Goal: Task Accomplishment & Management: Manage account settings

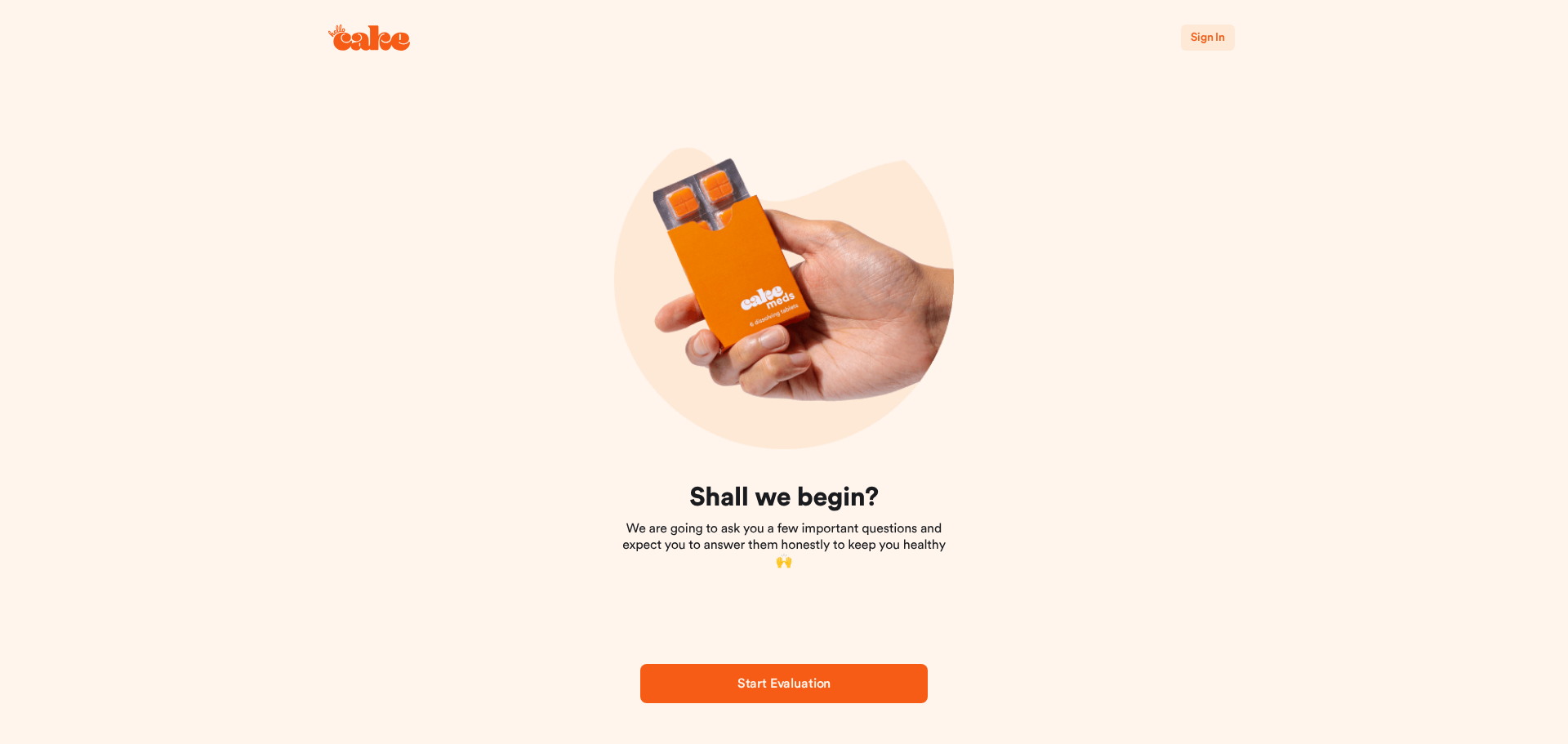
click at [1207, 32] on span "Sign In" at bounding box center [1208, 38] width 34 height 12
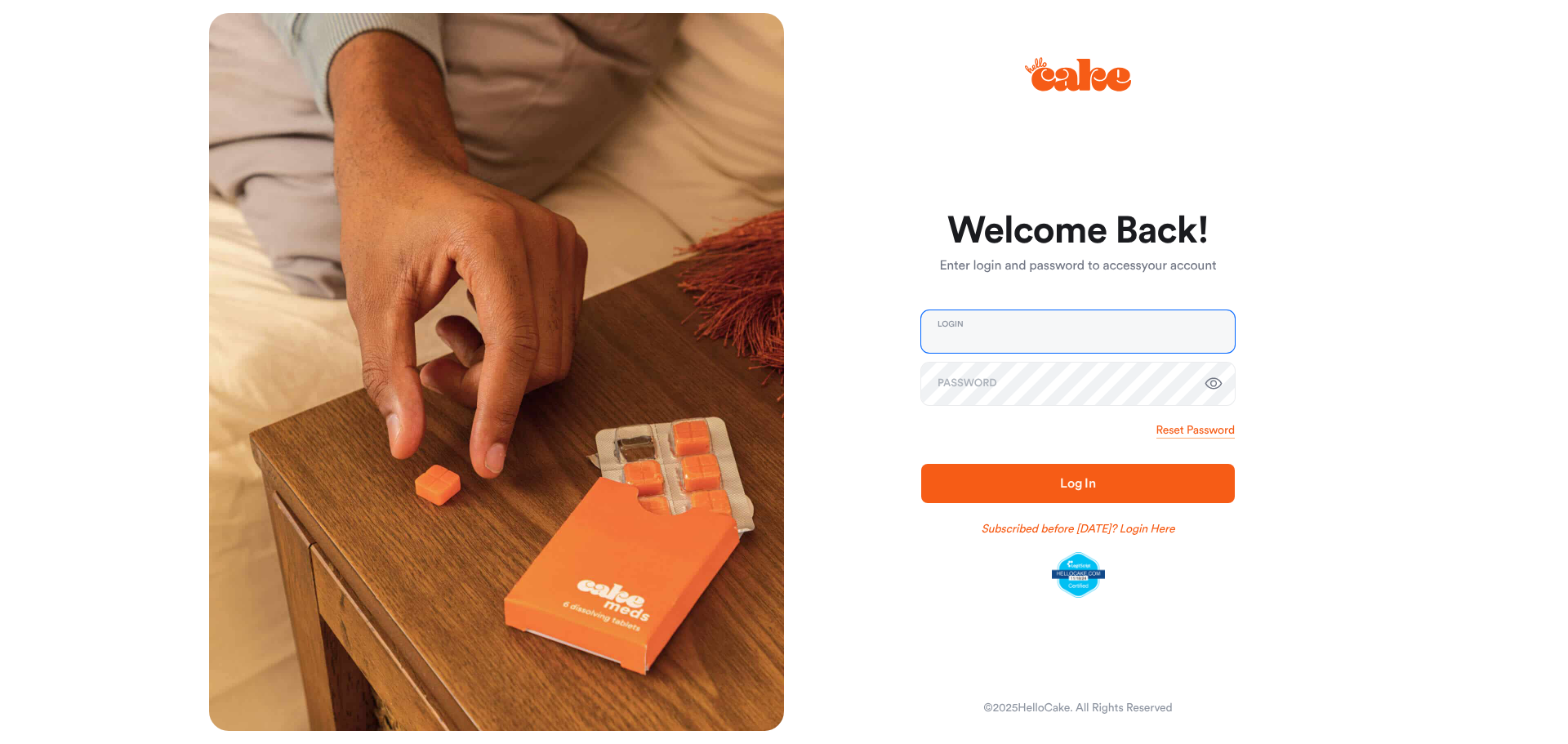
click at [1098, 330] on input "email" at bounding box center [1079, 332] width 314 height 43
type input "**********"
click at [922, 464] on button "Log In" at bounding box center [1079, 484] width 314 height 39
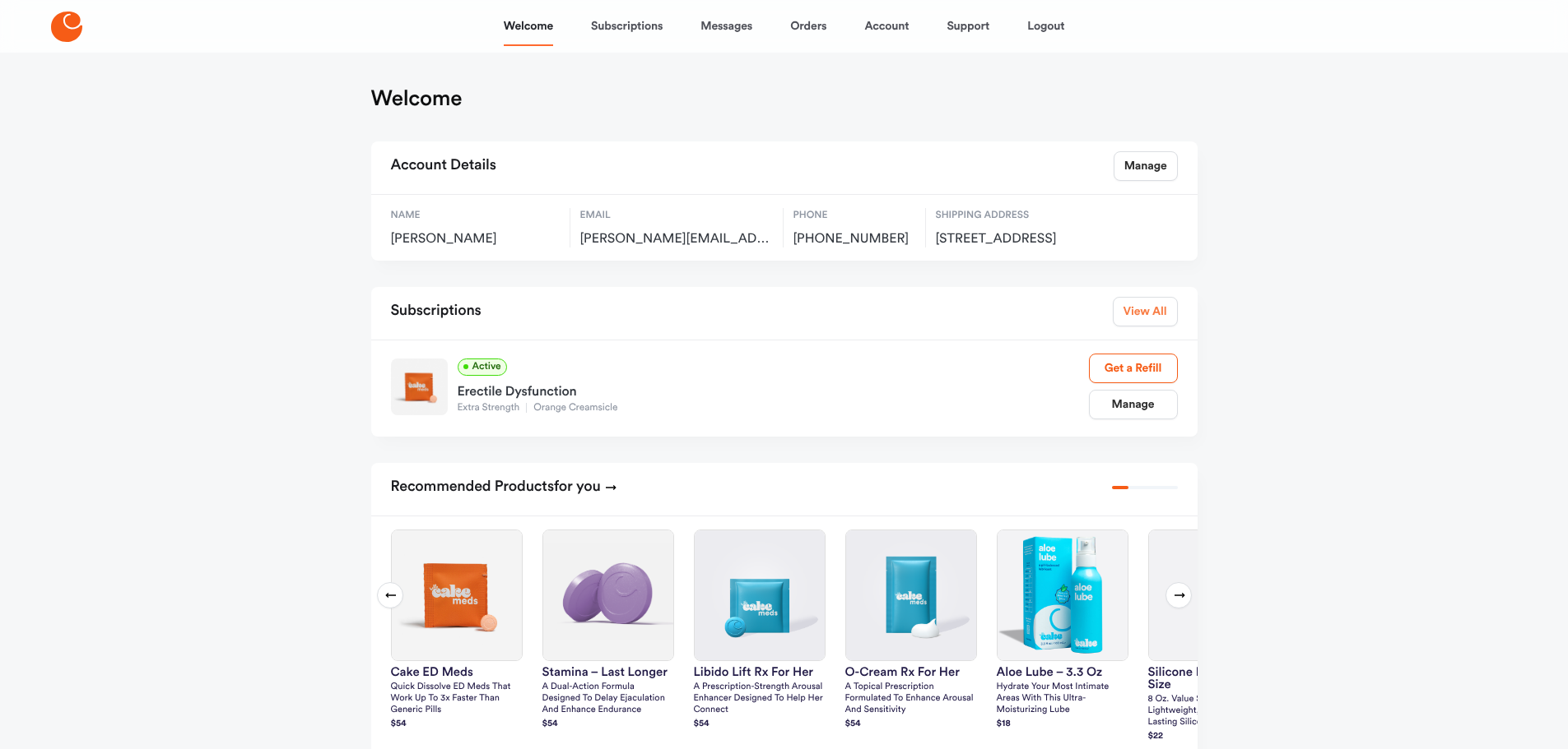
click at [1160, 326] on link "View All" at bounding box center [1145, 311] width 65 height 30
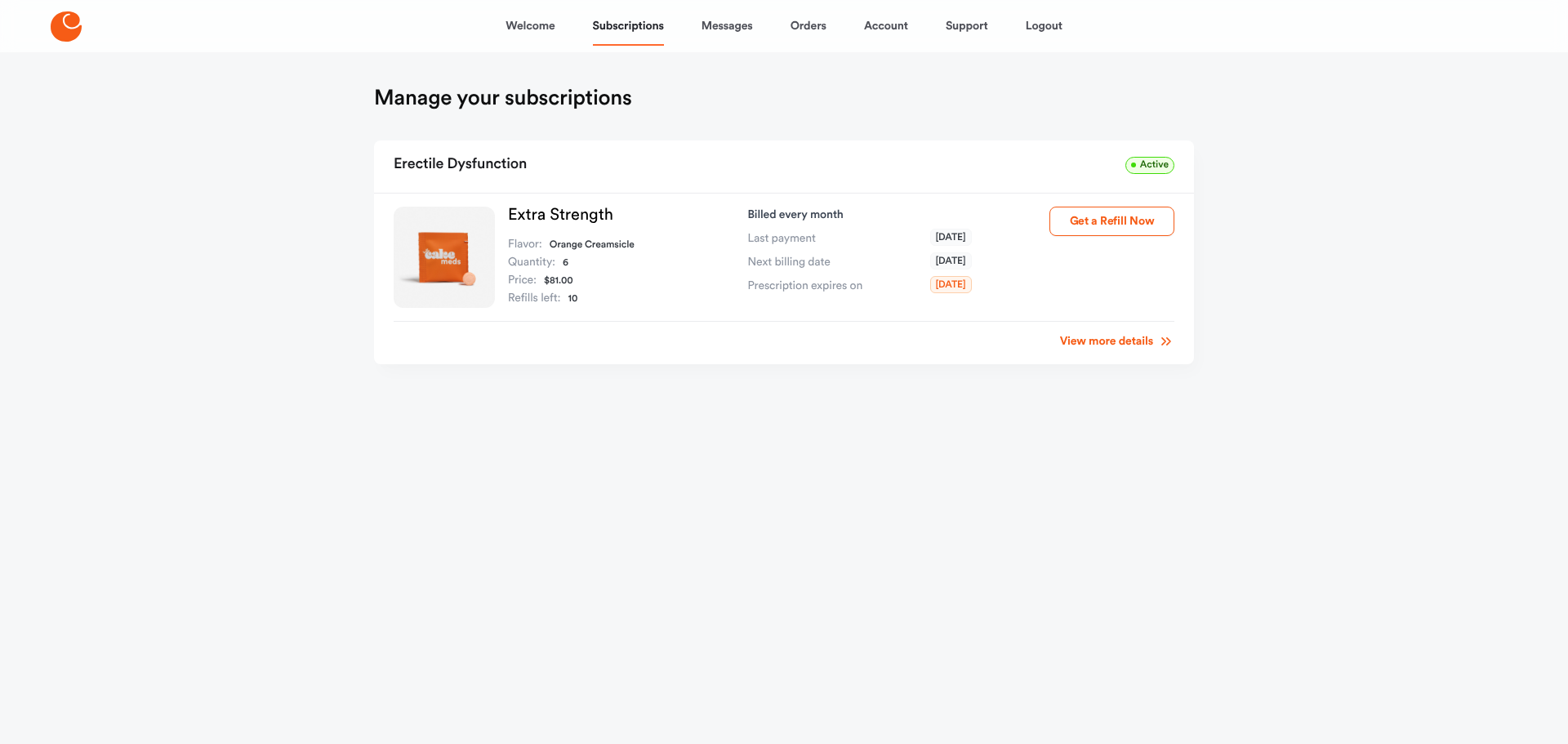
click at [1116, 343] on link "View more details" at bounding box center [1117, 341] width 114 height 16
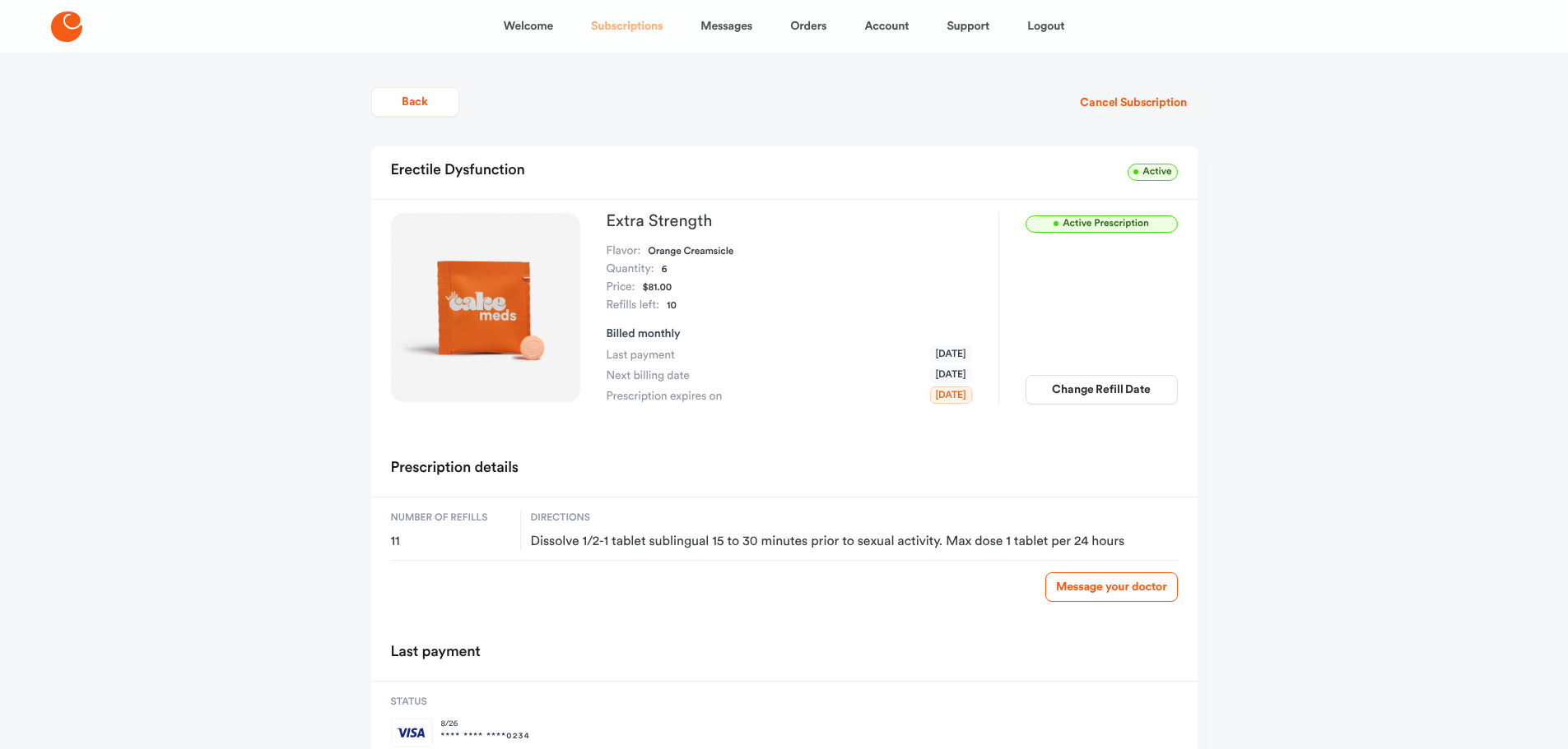
click at [620, 27] on link "Subscriptions" at bounding box center [627, 26] width 72 height 40
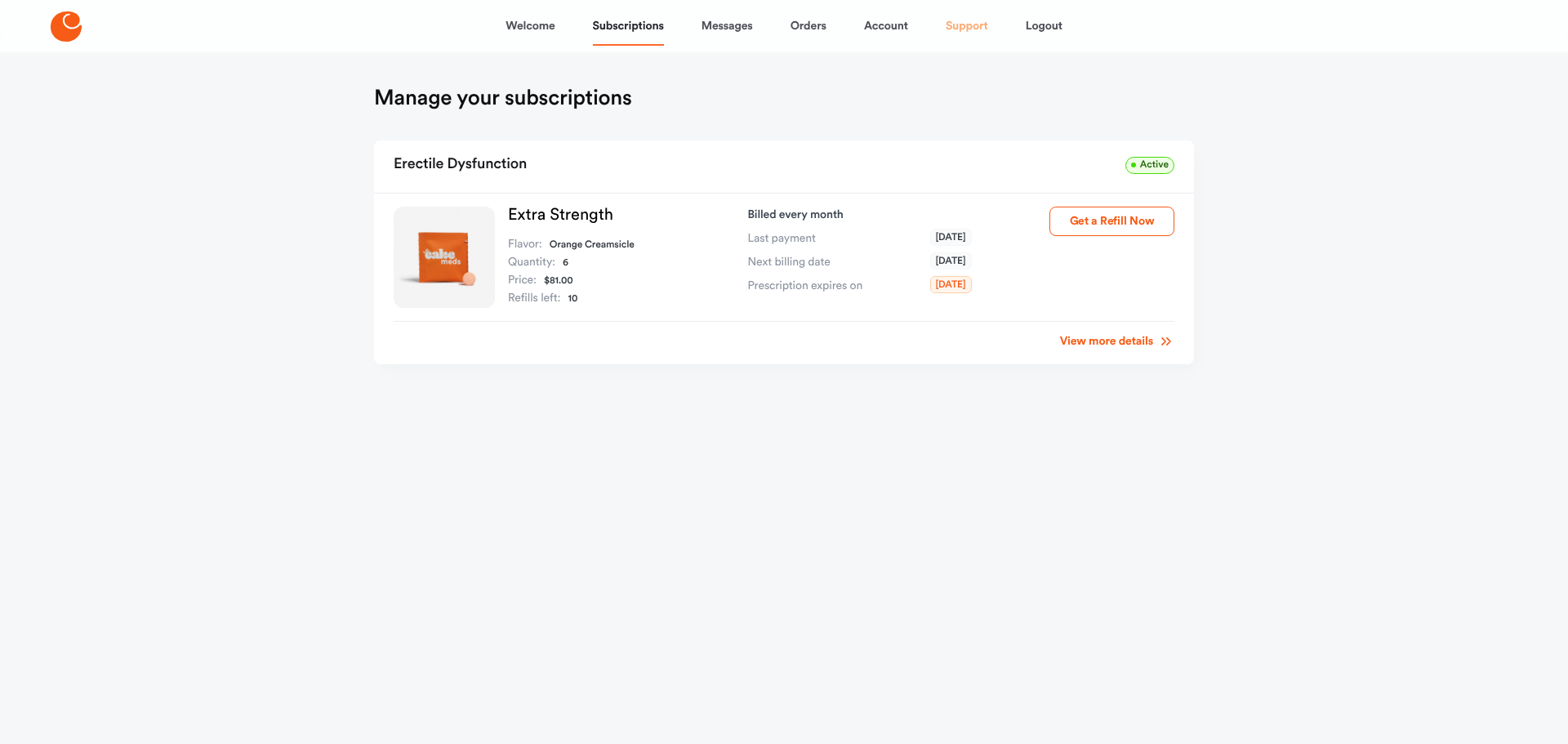
click at [972, 28] on link "Support" at bounding box center [967, 26] width 43 height 39
click at [899, 32] on link "Account" at bounding box center [886, 26] width 44 height 39
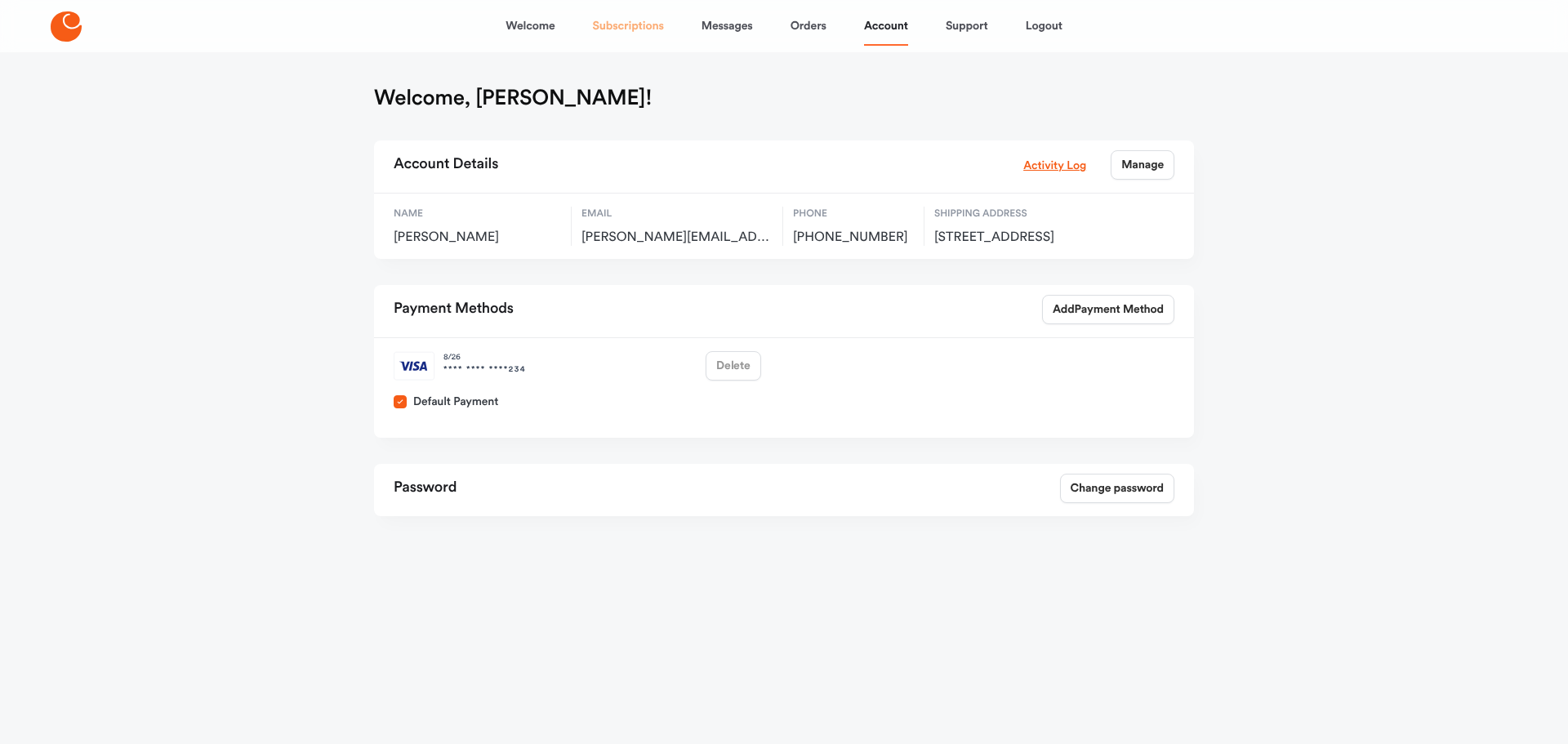
click at [623, 29] on link "Subscriptions" at bounding box center [628, 26] width 71 height 39
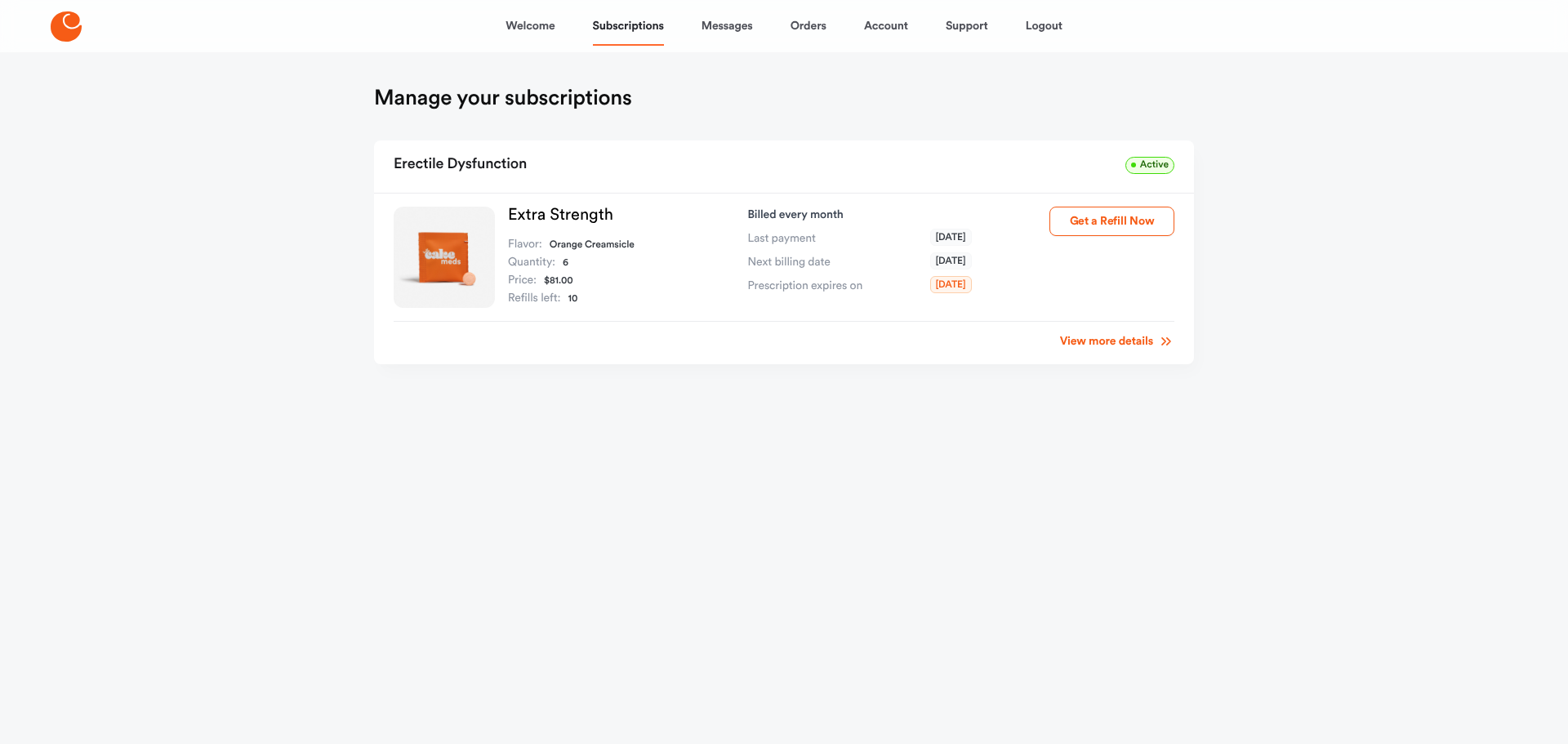
click at [404, 103] on h1 "Manage your subscriptions" at bounding box center [503, 97] width 258 height 26
click at [1125, 118] on main "Manage your subscriptions Erectile Dysfunction Active Extra Strength Flavor: Or…" at bounding box center [784, 254] width 860 height 404
click at [701, 456] on html "Welcome Subscriptions Messages Orders Account Support Logout Manage your subscr…" at bounding box center [784, 228] width 1568 height 456
click at [486, 248] on img at bounding box center [444, 257] width 102 height 102
click at [930, 243] on span "[DATE]" at bounding box center [951, 237] width 42 height 17
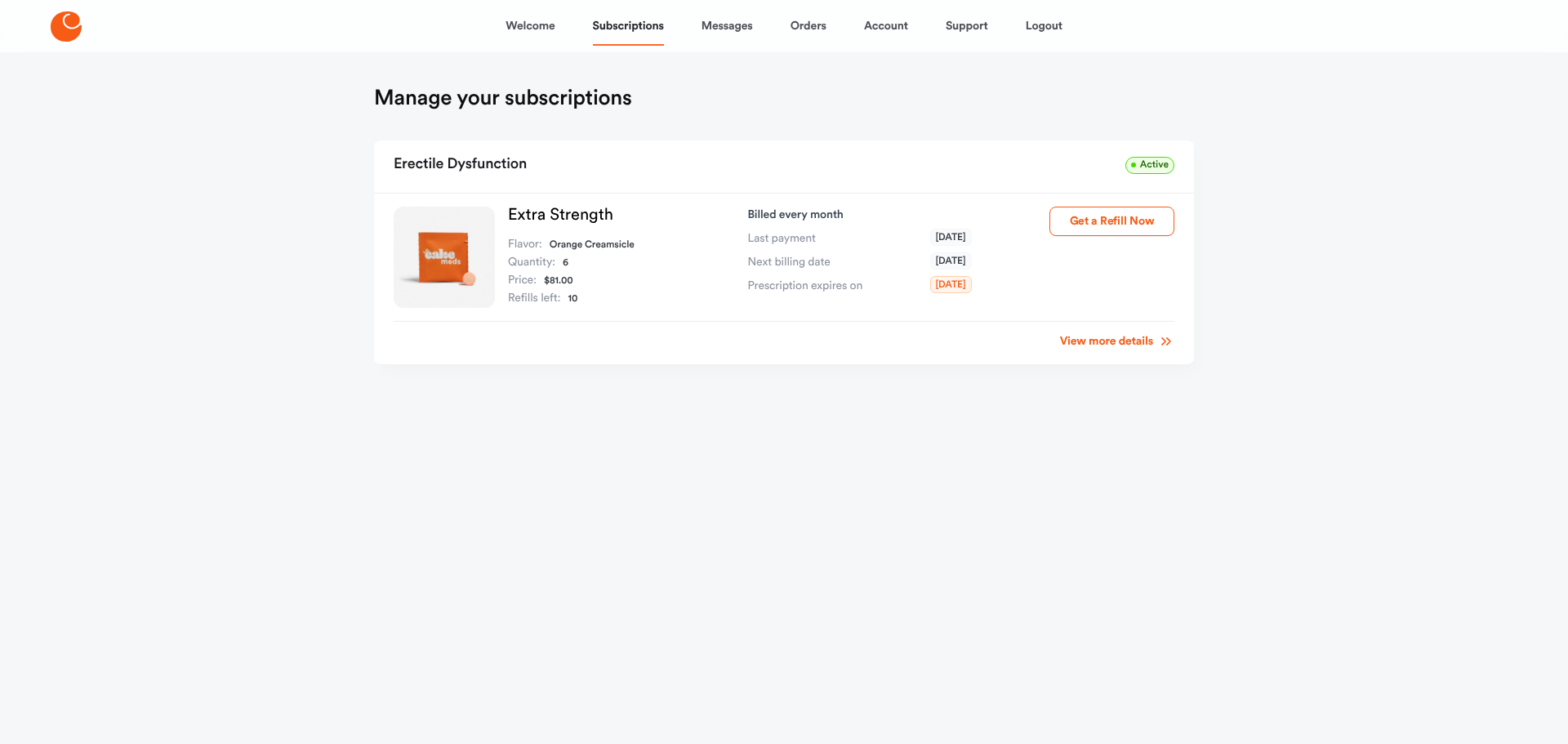
click at [932, 203] on div "Extra Strength Flavor: Orange Creamsicle Quantity: 6 Price: $81.00 Refills left…" at bounding box center [784, 279] width 820 height 170
click at [1362, 128] on div "Welcome Subscriptions Messages Orders Account Support Logout Manage your subscr…" at bounding box center [784, 228] width 1568 height 456
click at [1146, 228] on button "Get a Refill Now" at bounding box center [1111, 221] width 125 height 29
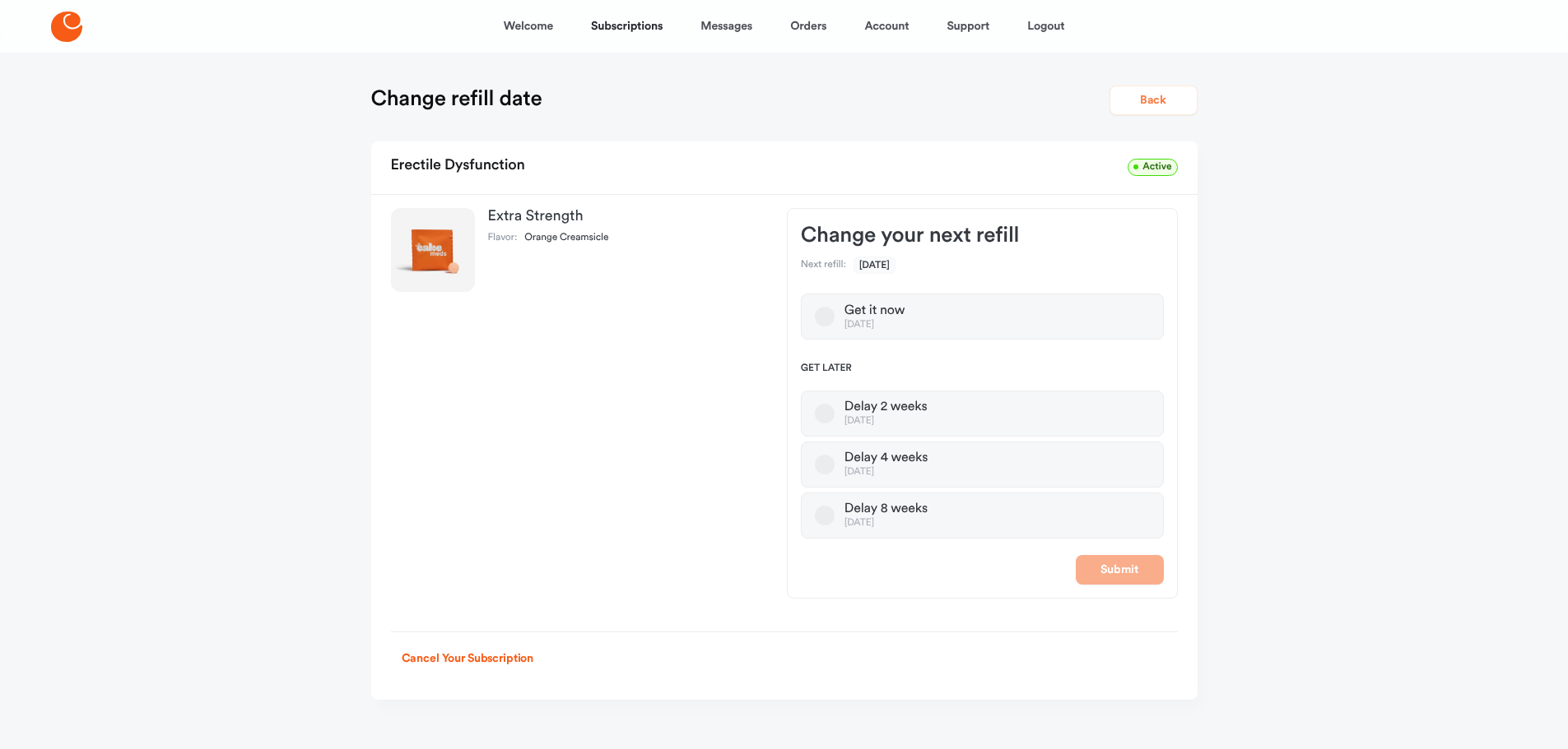
click at [1160, 103] on button "Back" at bounding box center [1154, 100] width 88 height 30
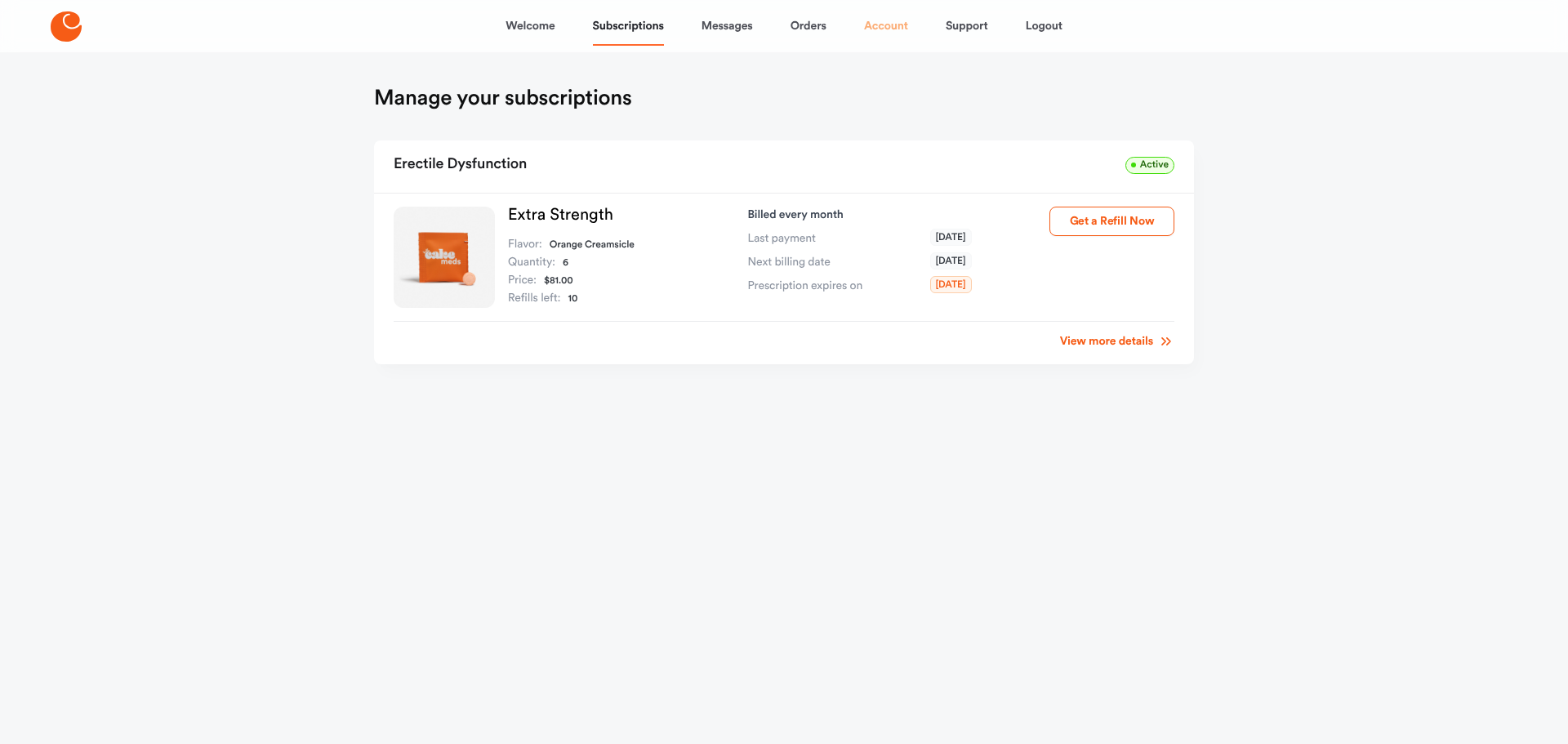
click at [871, 30] on link "Account" at bounding box center [886, 26] width 44 height 39
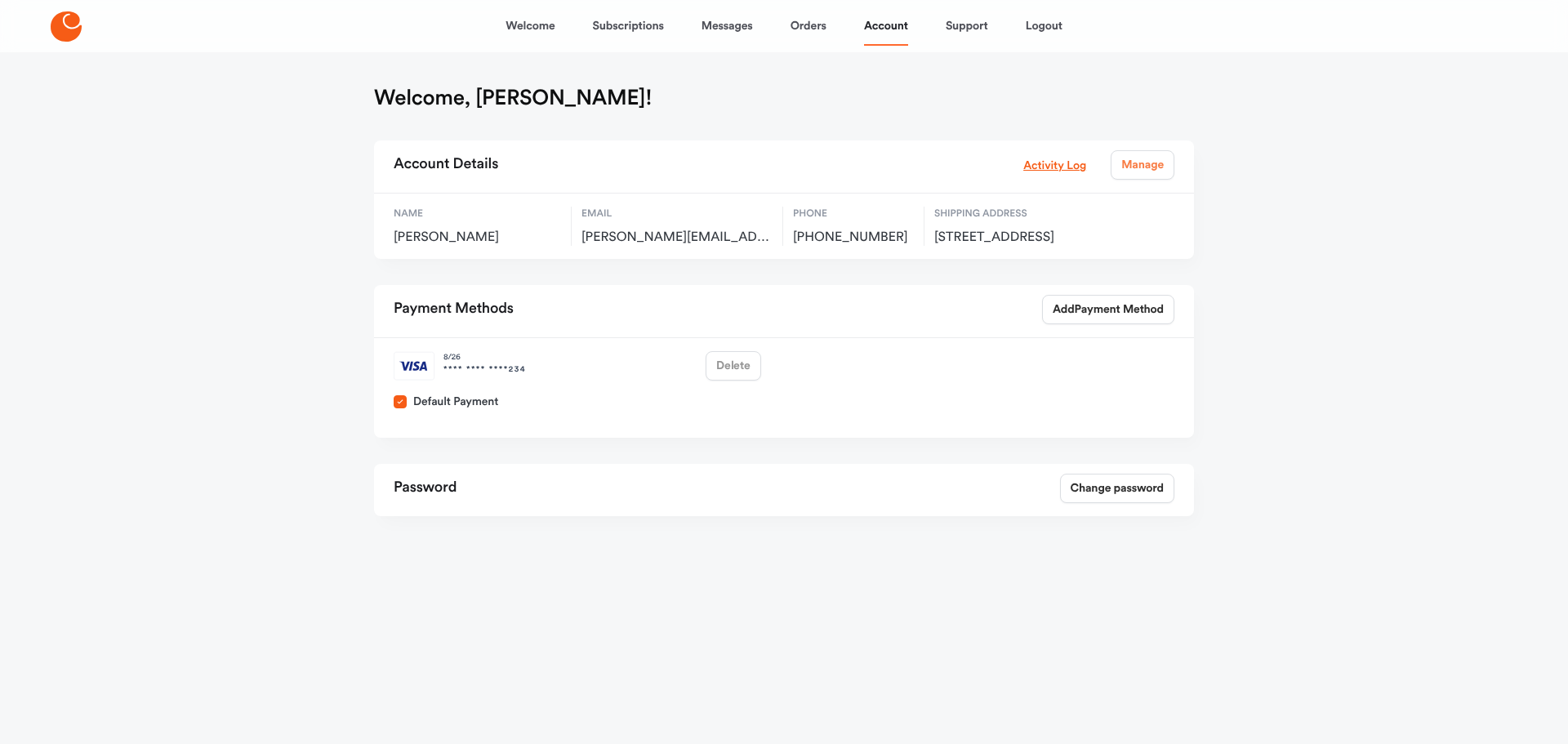
click at [1140, 169] on link "Manage" at bounding box center [1142, 165] width 64 height 29
select select "**"
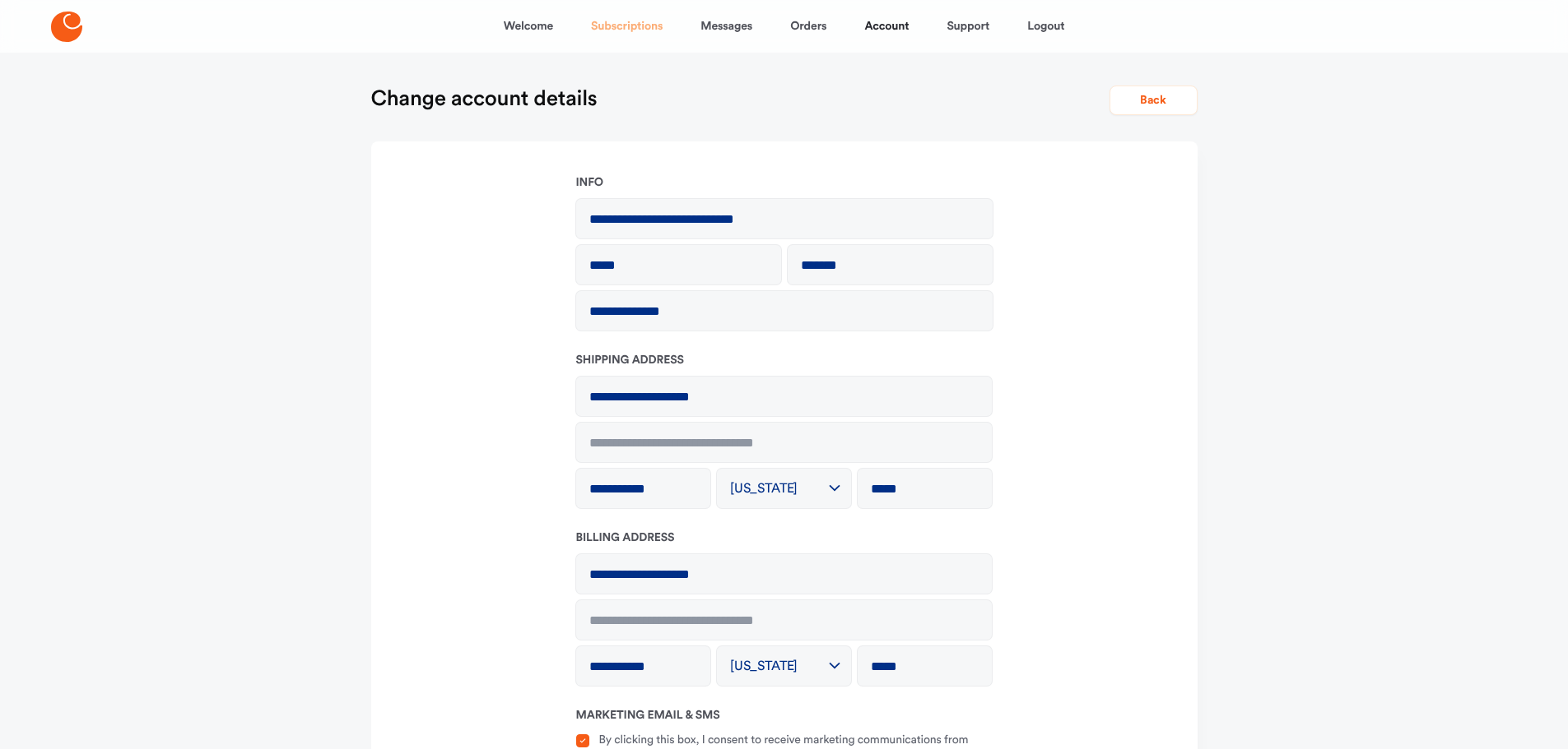
click at [617, 24] on link "Subscriptions" at bounding box center [627, 26] width 72 height 40
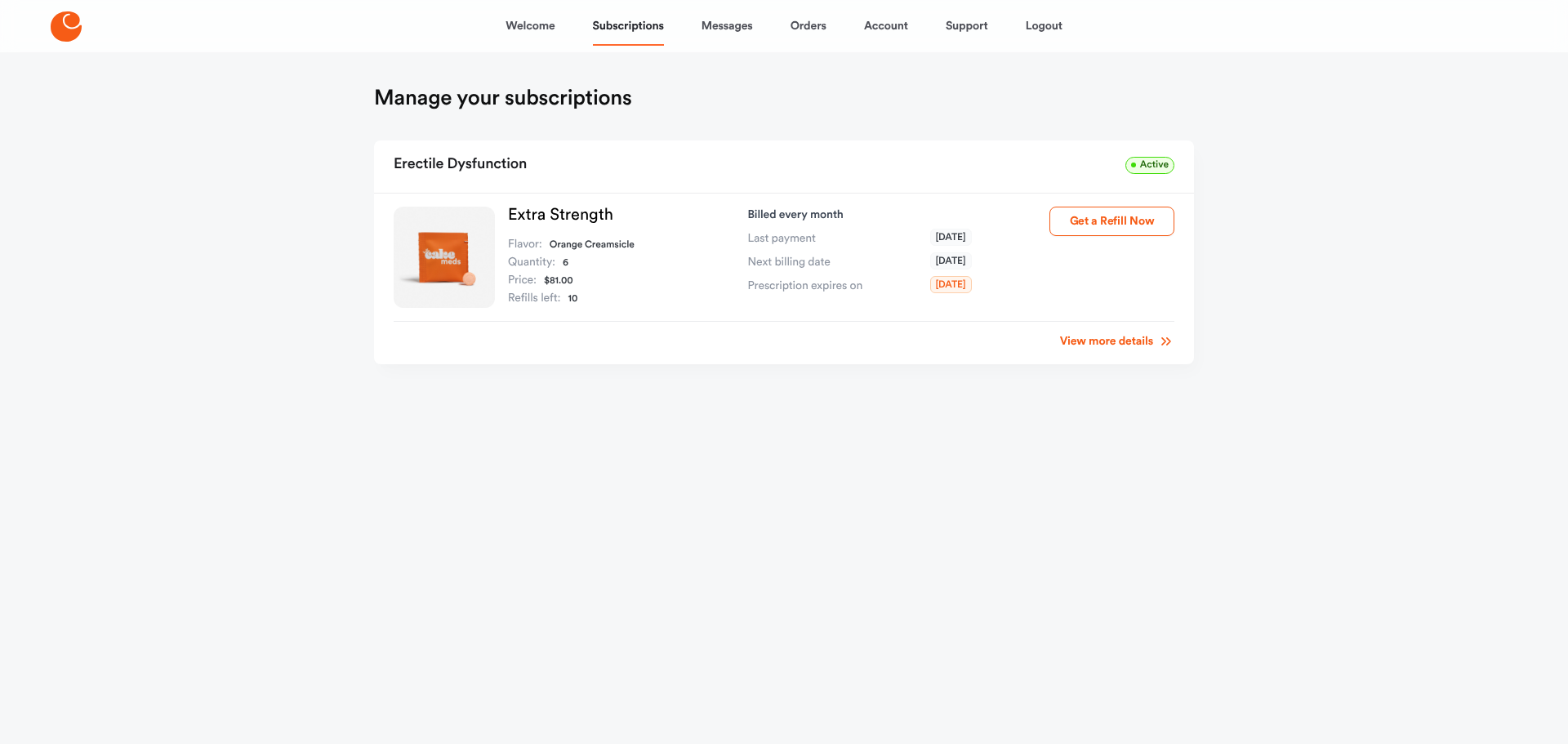
drag, startPoint x: 1108, startPoint y: 170, endPoint x: 1012, endPoint y: 161, distance: 96.4
click at [1107, 170] on div "Erectile Dysfunction Active" at bounding box center [784, 166] width 820 height 53
click at [531, 165] on div "Erectile Dysfunction Active" at bounding box center [784, 166] width 820 height 53
click at [1137, 343] on link "View more details" at bounding box center [1117, 341] width 114 height 16
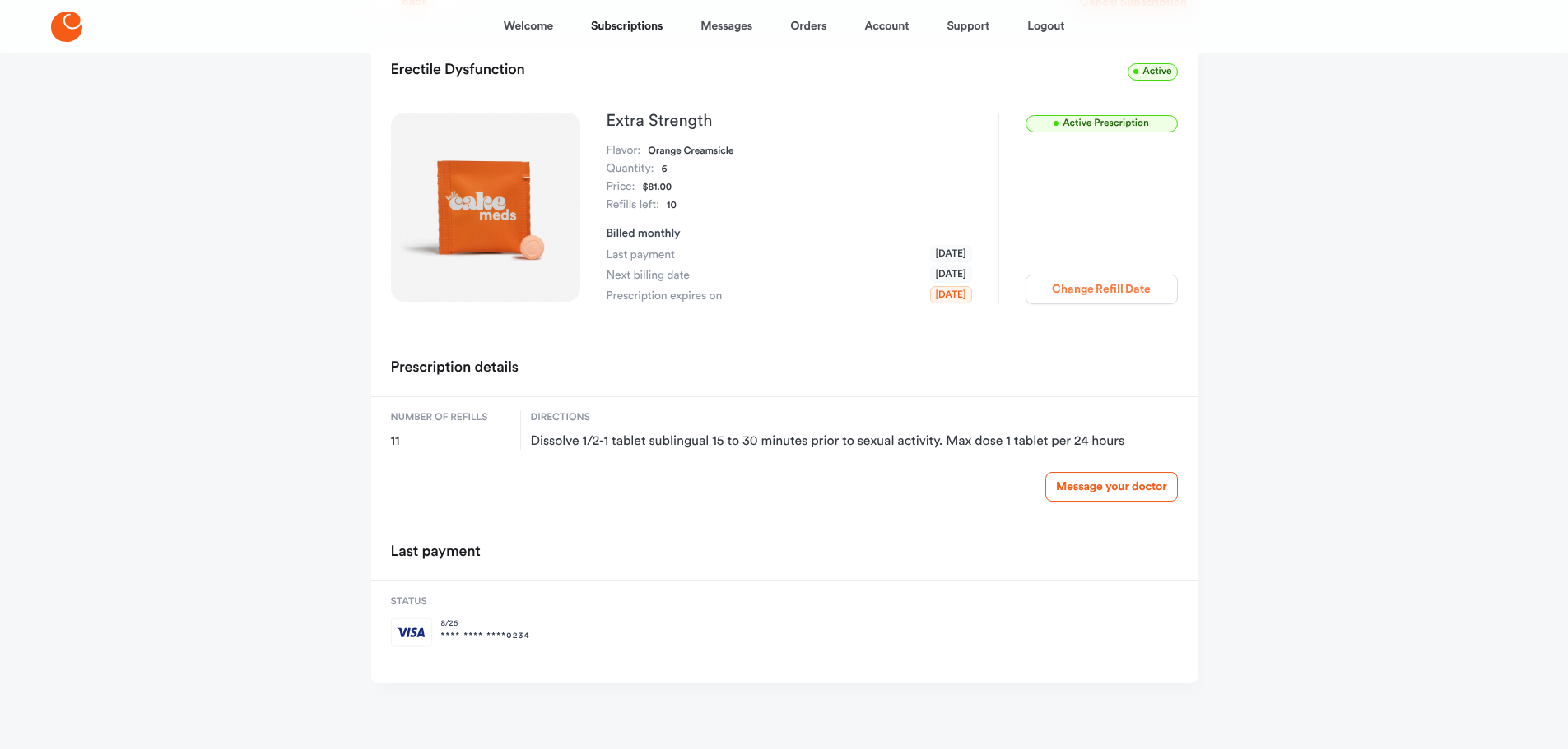
click at [1115, 298] on button "Change Refill Date" at bounding box center [1101, 289] width 152 height 30
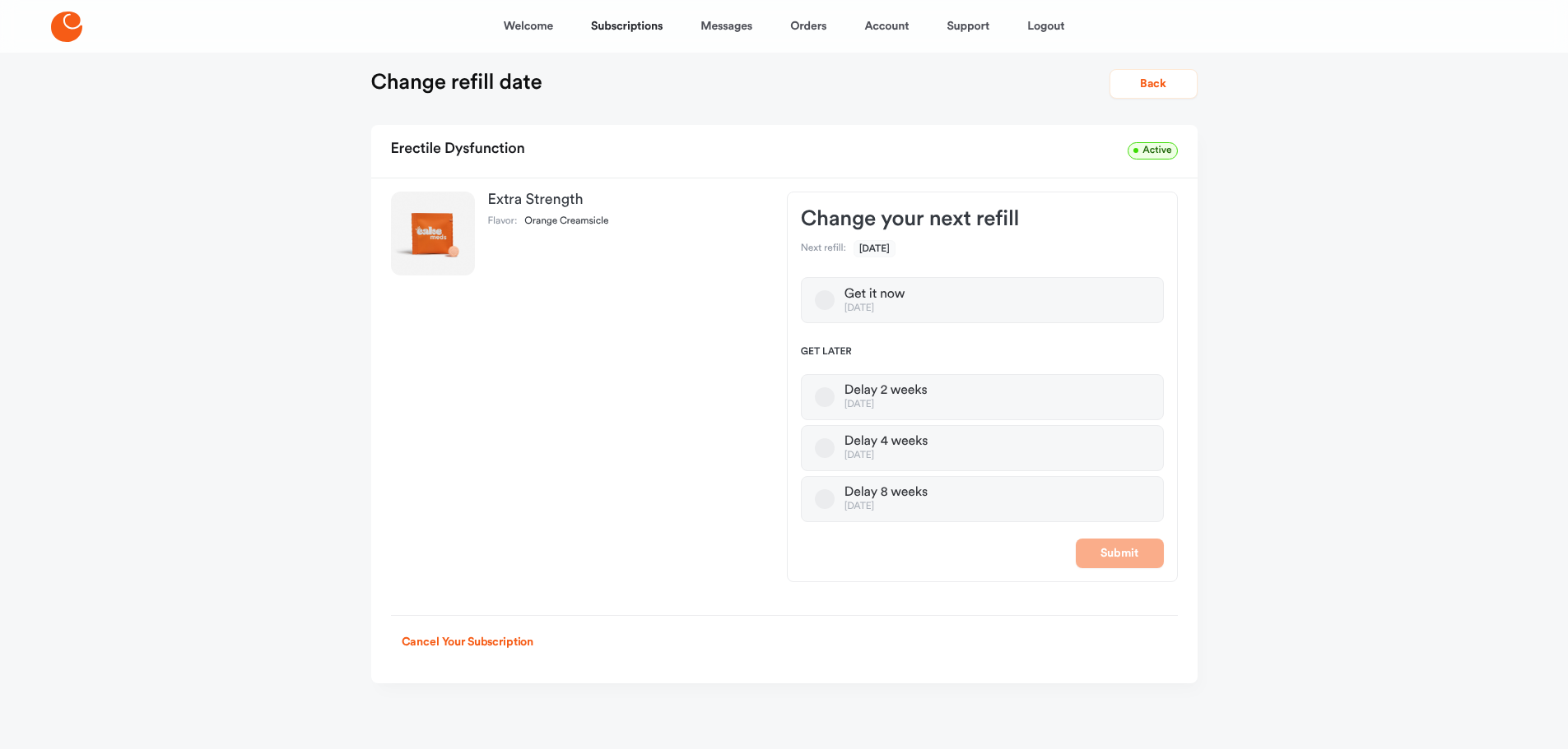
scroll to position [16, 0]
click at [485, 644] on button "Cancel Your Subscription" at bounding box center [468, 642] width 154 height 30
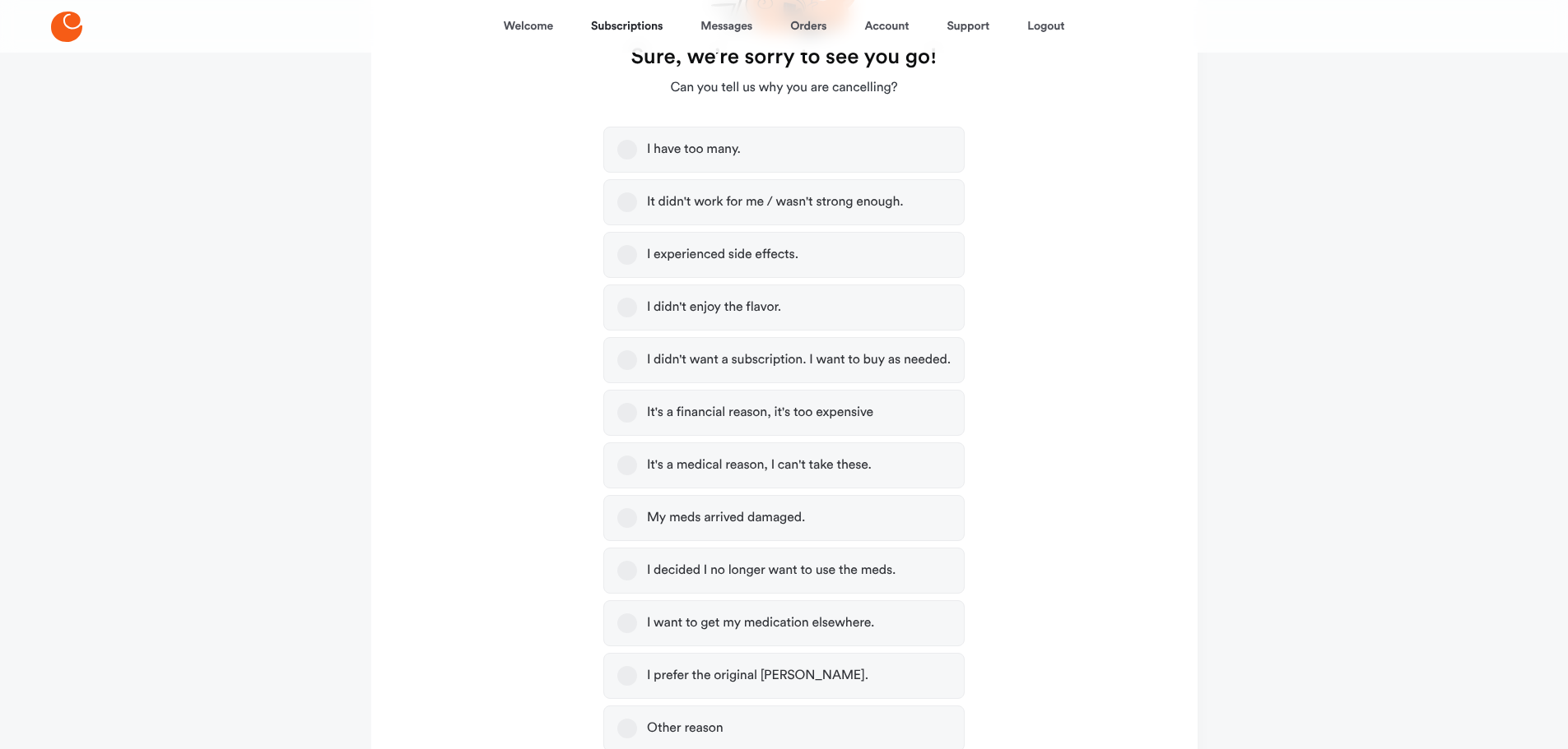
scroll to position [346, 0]
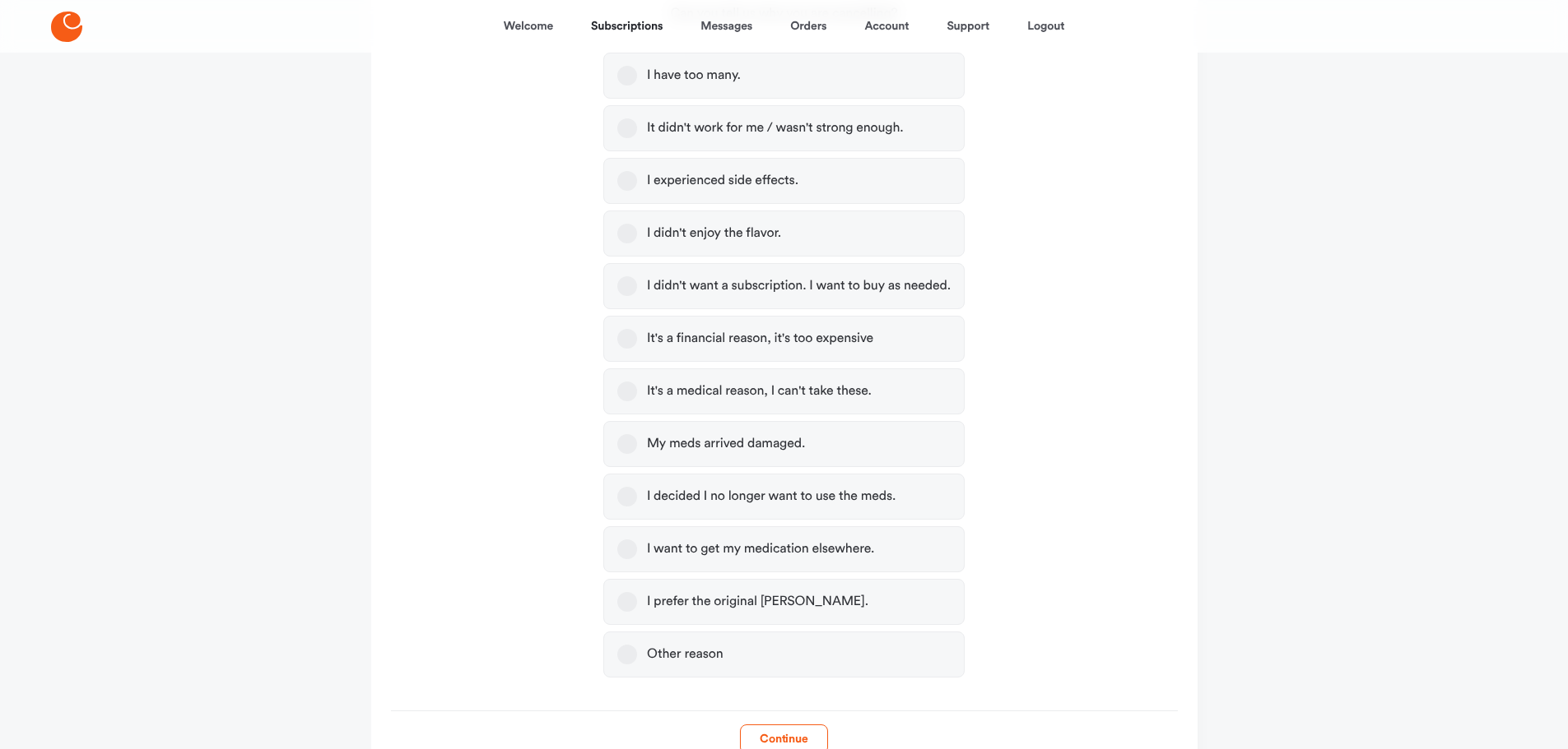
click at [723, 76] on div "I have too many." at bounding box center [694, 75] width 94 height 16
click at [637, 76] on button "I have too many." at bounding box center [627, 75] width 19 height 19
click at [811, 742] on button "Continue" at bounding box center [784, 739] width 88 height 30
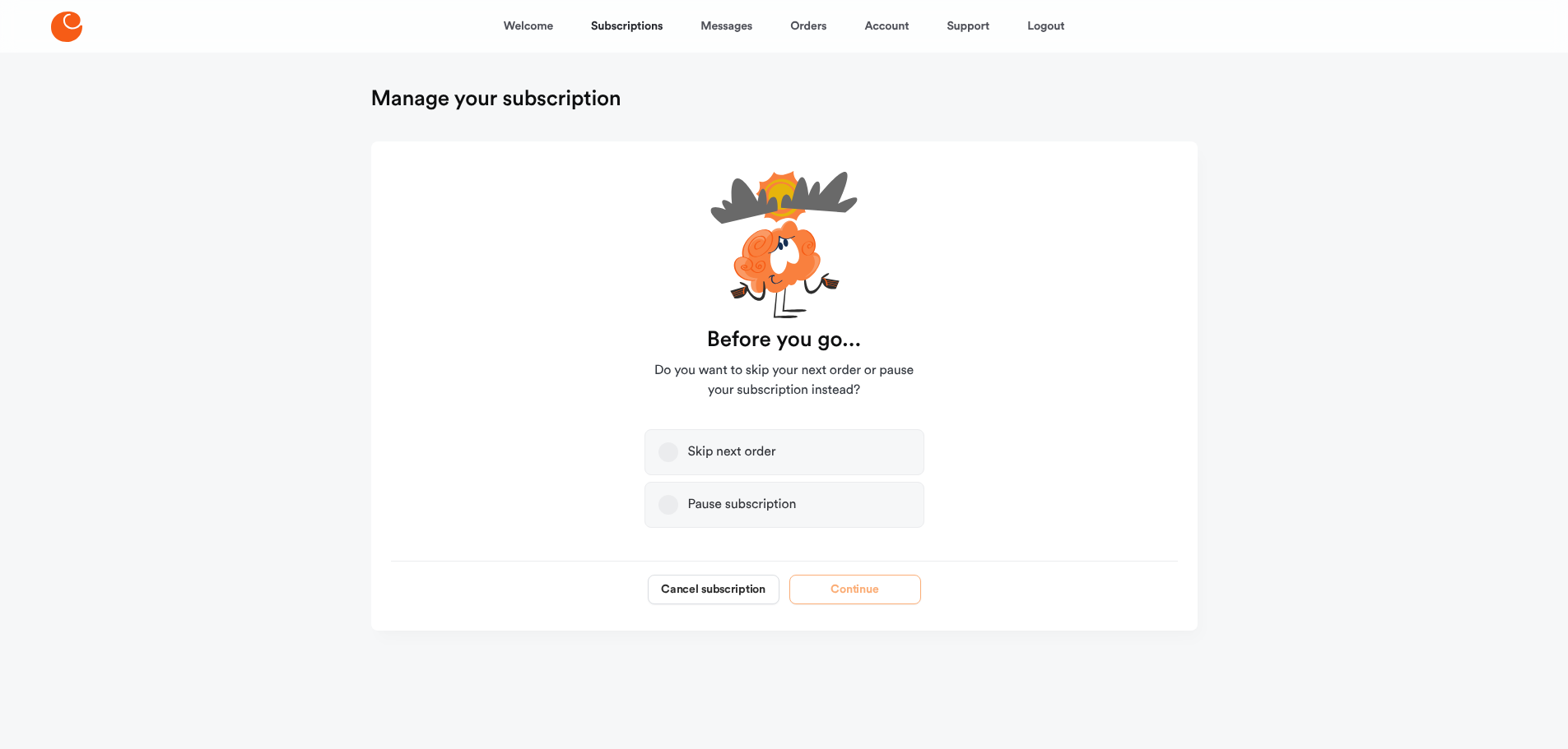
scroll to position [0, 0]
click at [842, 505] on label "Pause subscription" at bounding box center [790, 505] width 280 height 46
click at [684, 505] on button "Pause subscription" at bounding box center [673, 505] width 19 height 19
click at [781, 517] on label "Pause subscription" at bounding box center [790, 505] width 280 height 46
click at [684, 515] on button "Pause subscription" at bounding box center [673, 505] width 19 height 19
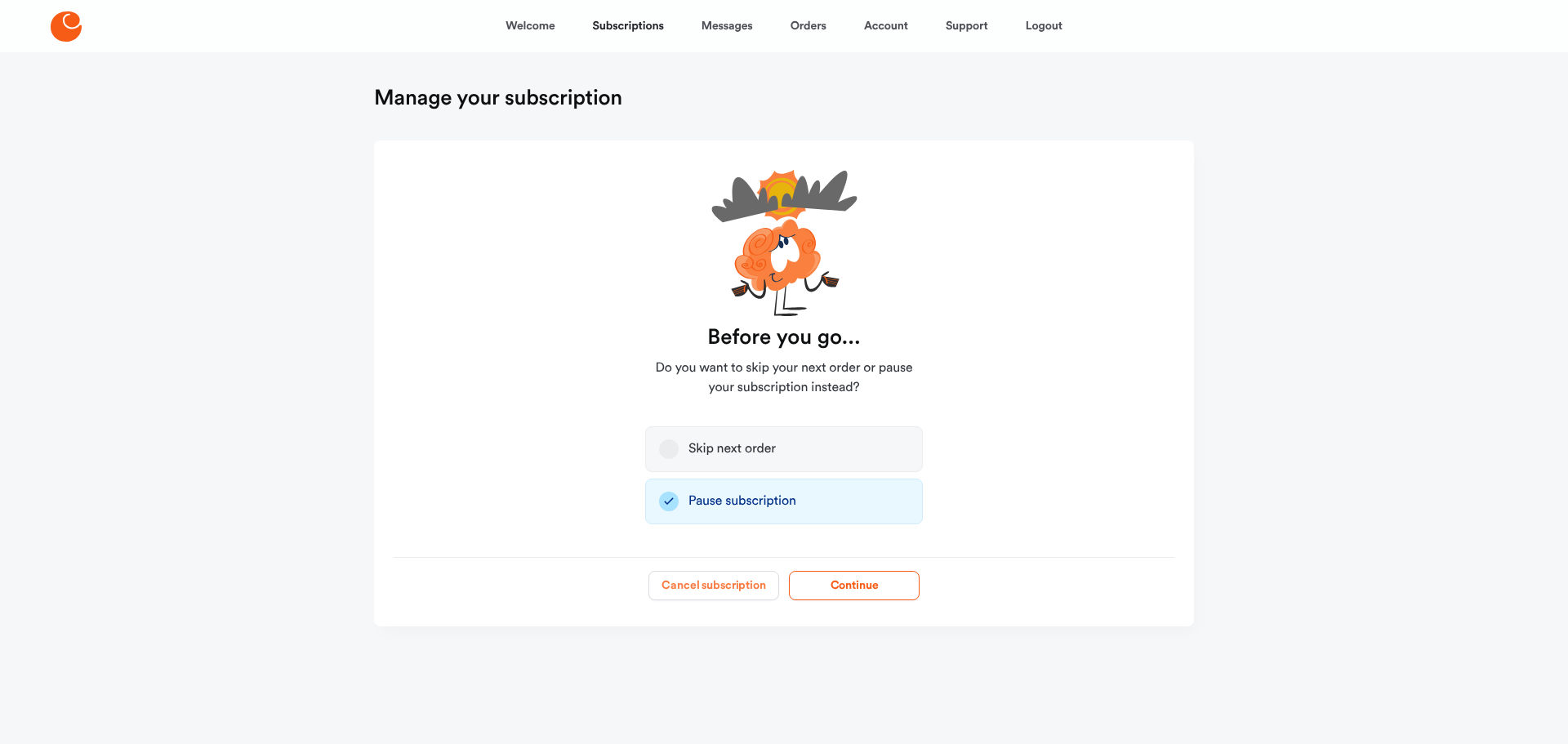
click at [705, 592] on button "Cancel subscription" at bounding box center [714, 585] width 131 height 29
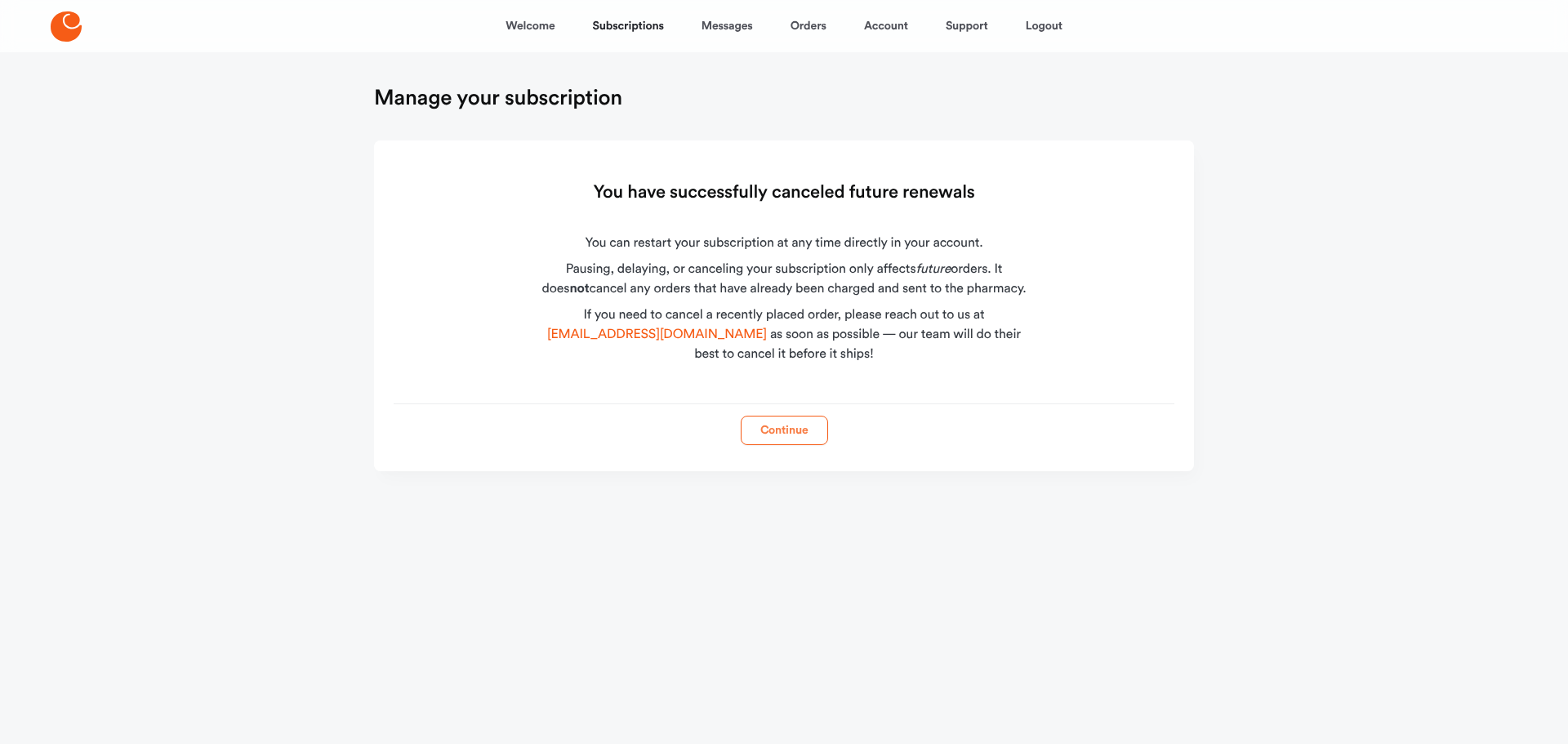
click at [790, 435] on button "Continue" at bounding box center [785, 430] width 87 height 29
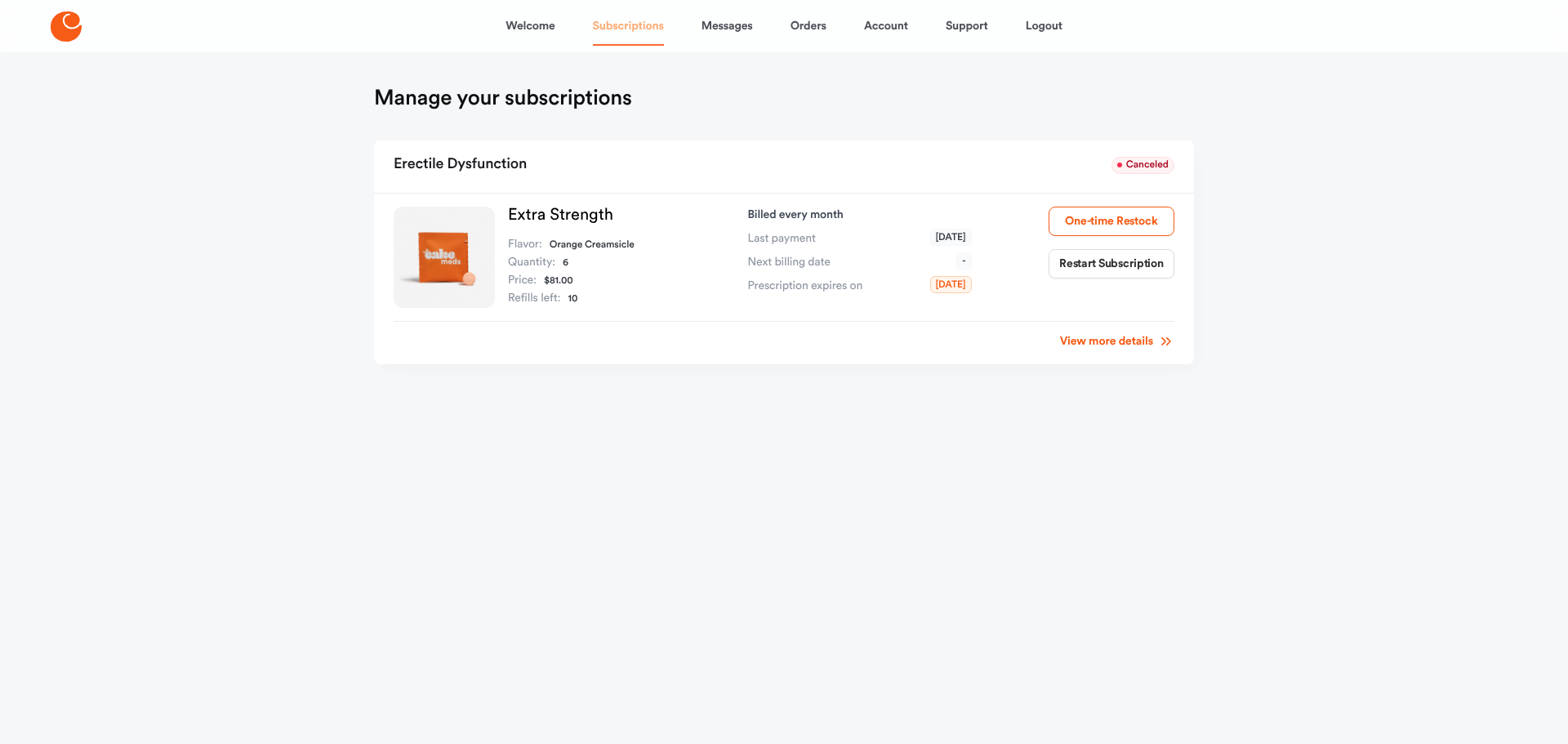
click at [633, 24] on link "Subscriptions" at bounding box center [628, 26] width 71 height 39
click at [790, 244] on span "Last payment" at bounding box center [781, 238] width 68 height 16
click at [930, 236] on span "[DATE]" at bounding box center [951, 237] width 42 height 17
click at [1080, 343] on link "View more details" at bounding box center [1117, 341] width 114 height 16
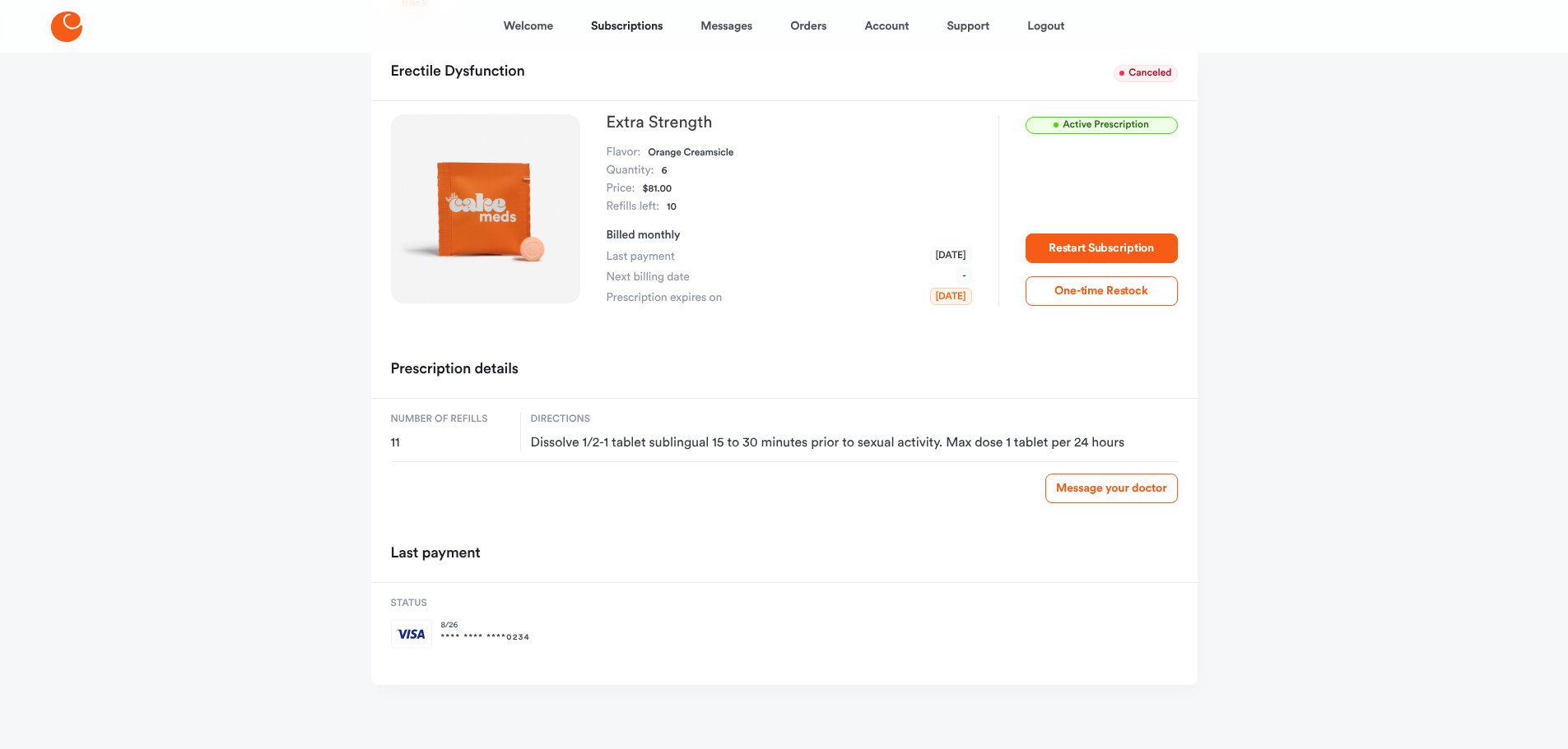
scroll to position [101, 0]
